Goal: Use online tool/utility: Utilize a website feature to perform a specific function

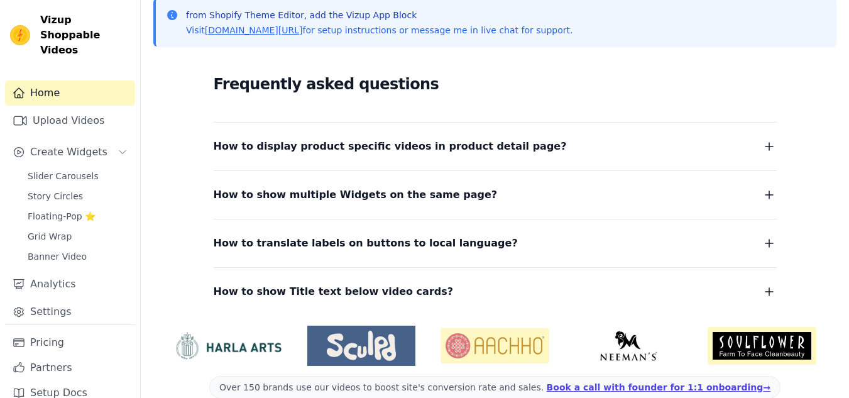
scroll to position [63, 0]
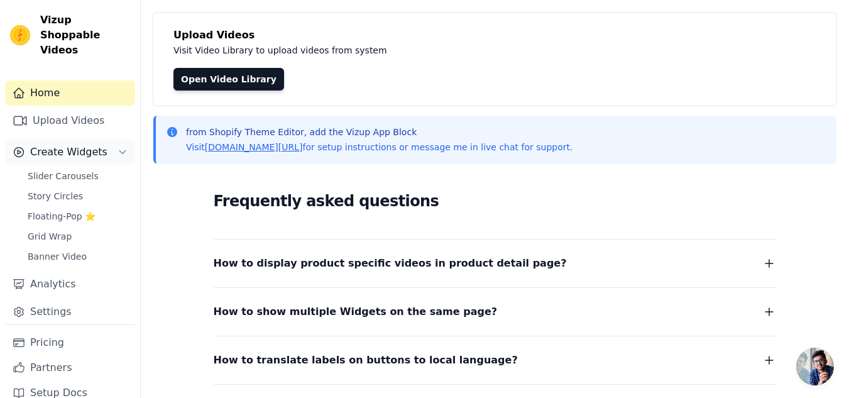
click at [58, 144] on span "Create Widgets" at bounding box center [68, 151] width 77 height 15
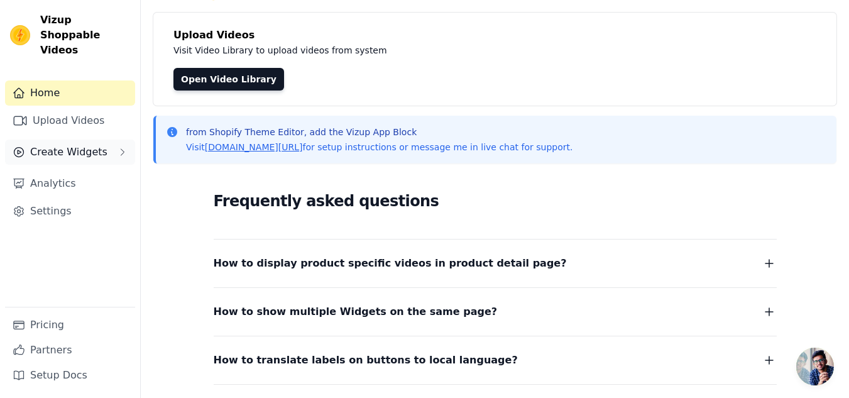
click at [60, 144] on span "Create Widgets" at bounding box center [68, 151] width 77 height 15
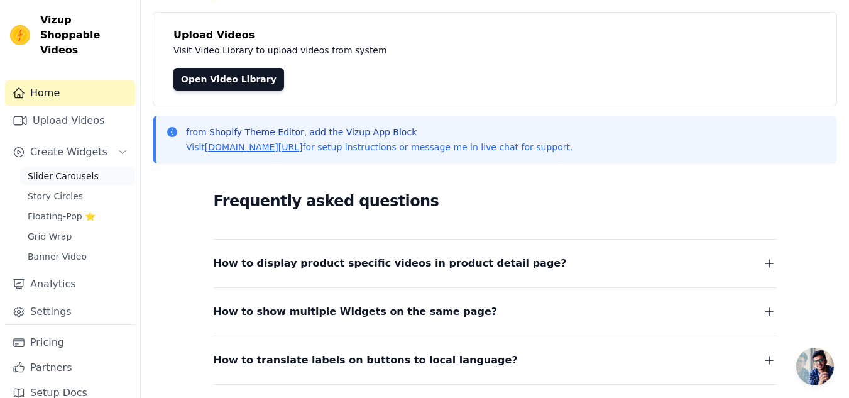
click at [67, 170] on span "Slider Carousels" at bounding box center [63, 176] width 71 height 13
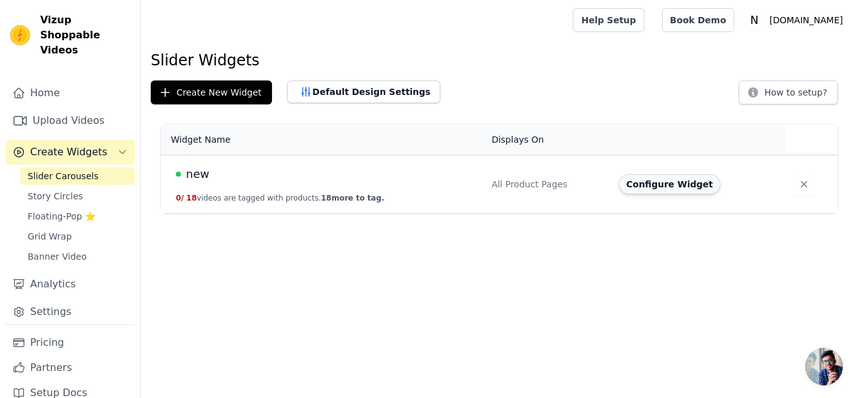
click at [661, 185] on button "Configure Widget" at bounding box center [670, 184] width 102 height 20
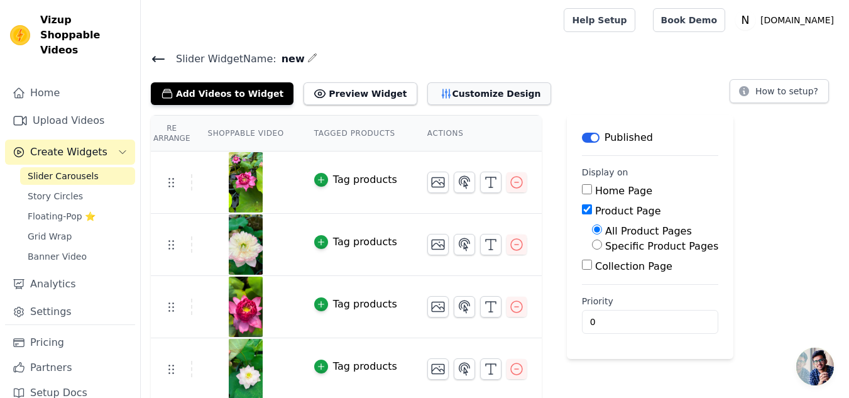
click at [455, 96] on button "Customize Design" at bounding box center [489, 93] width 124 height 23
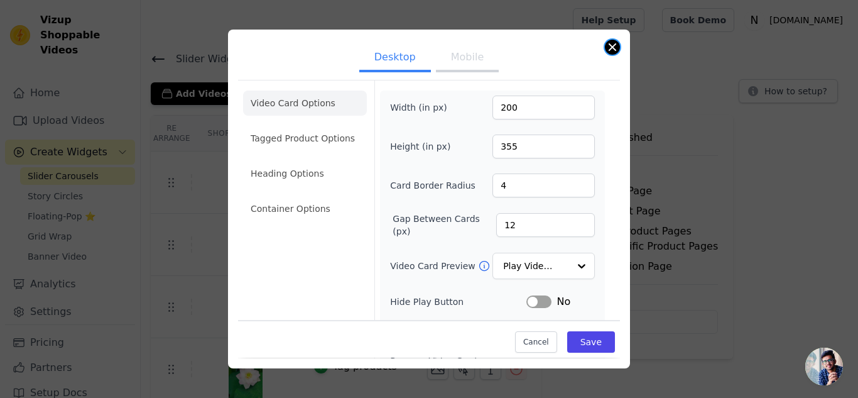
click at [612, 50] on button "Close modal" at bounding box center [612, 47] width 15 height 15
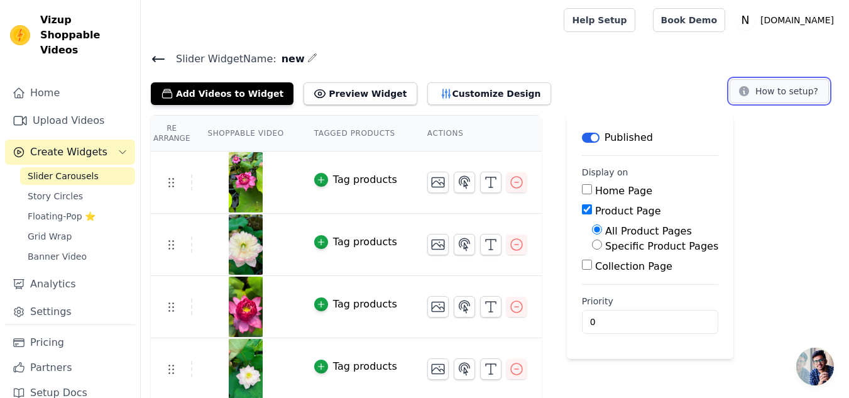
click at [778, 94] on button "How to setup?" at bounding box center [778, 91] width 99 height 24
click at [359, 92] on button "Preview Widget" at bounding box center [359, 93] width 113 height 23
click at [160, 55] on icon at bounding box center [158, 59] width 15 height 15
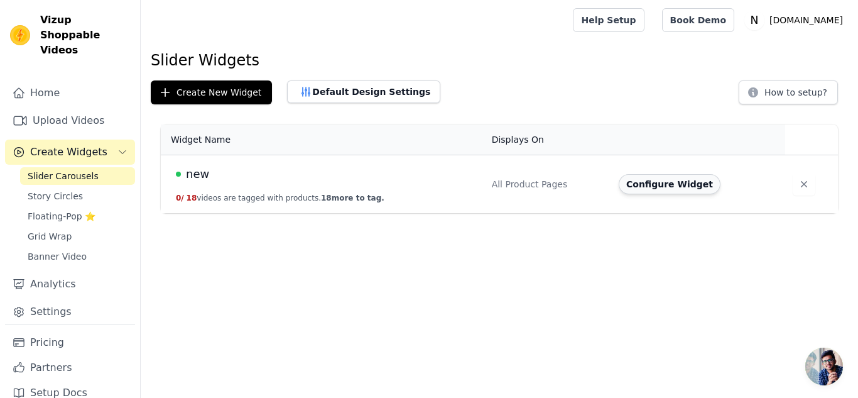
click at [622, 183] on button "Configure Widget" at bounding box center [670, 184] width 102 height 20
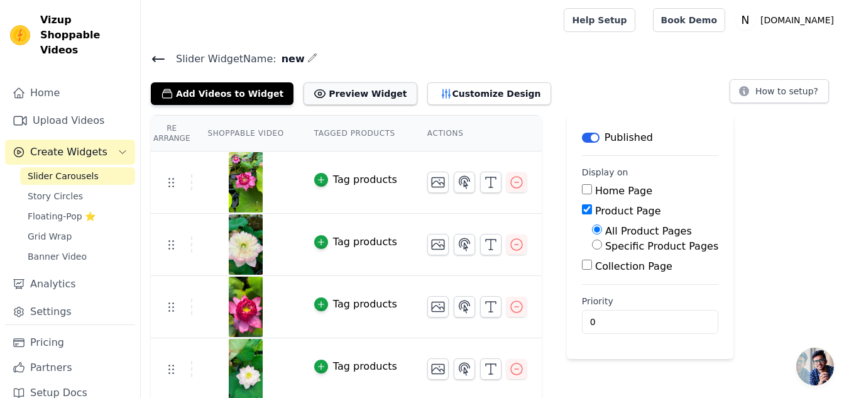
click at [303, 103] on button "Preview Widget" at bounding box center [359, 93] width 113 height 23
click at [431, 84] on button "Customize Design" at bounding box center [489, 93] width 124 height 23
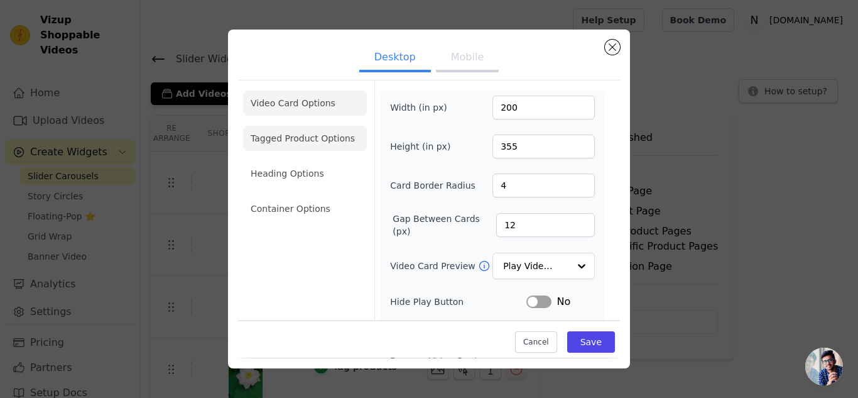
click at [319, 138] on li "Tagged Product Options" at bounding box center [305, 138] width 124 height 25
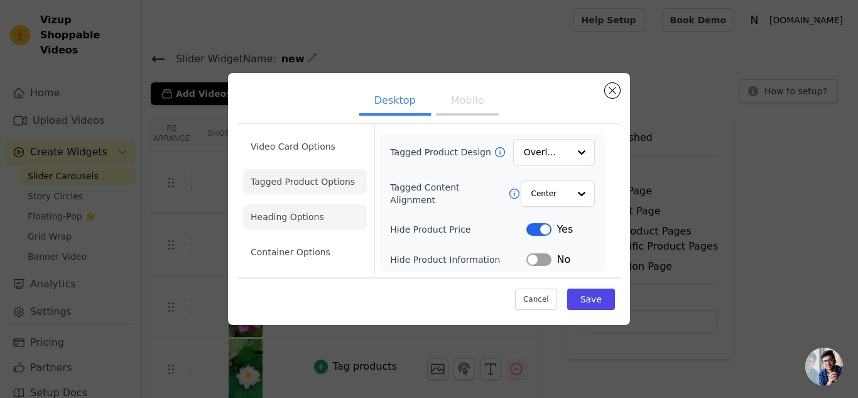
click at [299, 213] on li "Heading Options" at bounding box center [305, 216] width 124 height 25
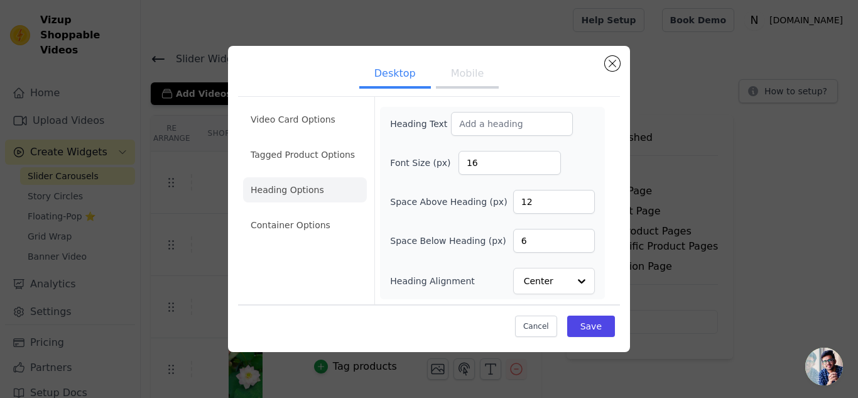
click at [307, 247] on div "Video Card Options Tagged Product Options Heading Options Container Options" at bounding box center [305, 200] width 124 height 207
click at [307, 225] on li "Container Options" at bounding box center [305, 224] width 124 height 25
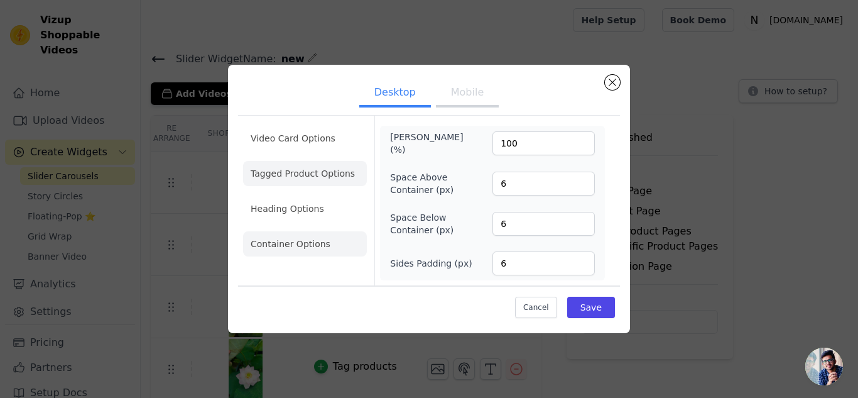
click at [303, 139] on li "Video Card Options" at bounding box center [305, 138] width 124 height 25
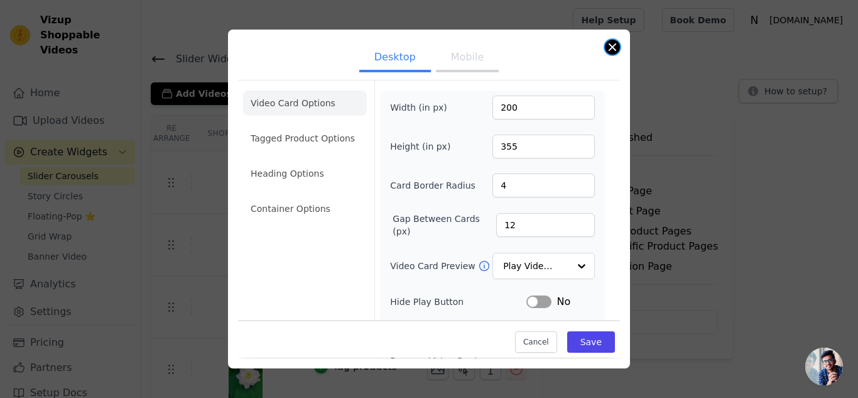
click at [609, 46] on button "Close modal" at bounding box center [612, 47] width 15 height 15
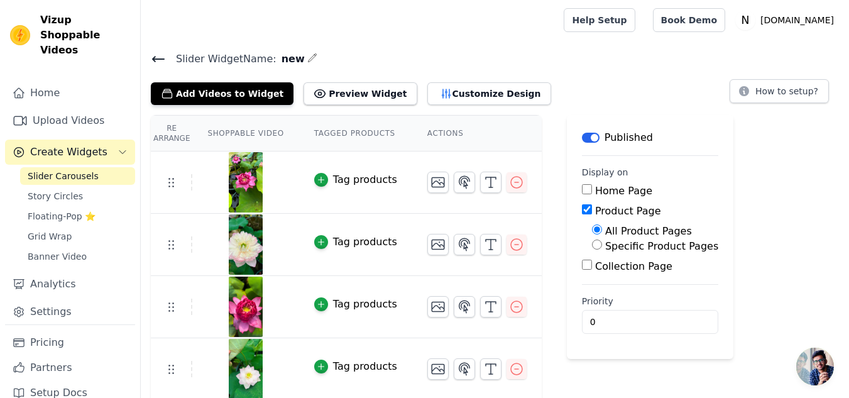
click at [256, 131] on th "Shoppable Video" at bounding box center [245, 134] width 106 height 36
click at [325, 132] on th "Tagged Products" at bounding box center [355, 134] width 113 height 36
click at [230, 92] on button "Add Videos to Widget" at bounding box center [222, 93] width 143 height 23
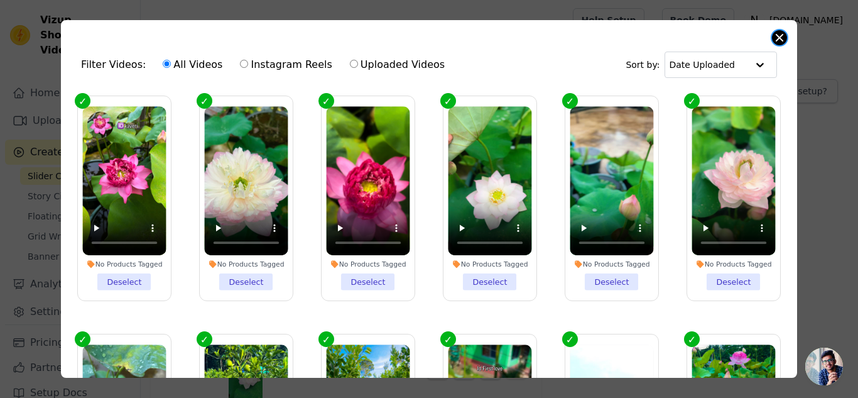
click at [774, 35] on button "Close modal" at bounding box center [779, 37] width 15 height 15
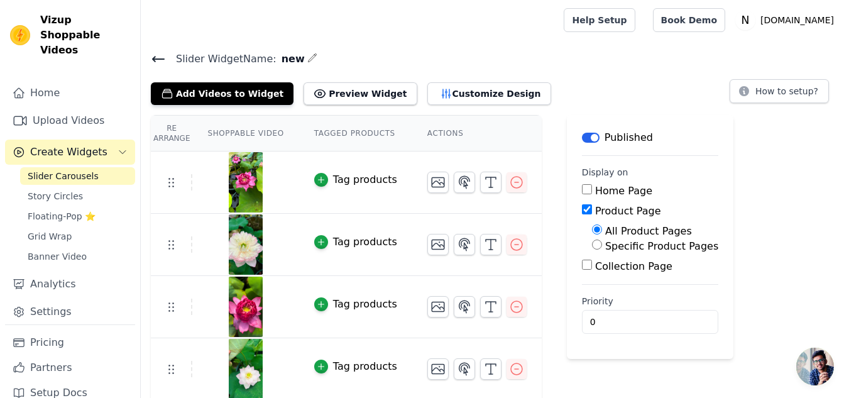
click at [307, 57] on icon "button" at bounding box center [312, 58] width 10 height 10
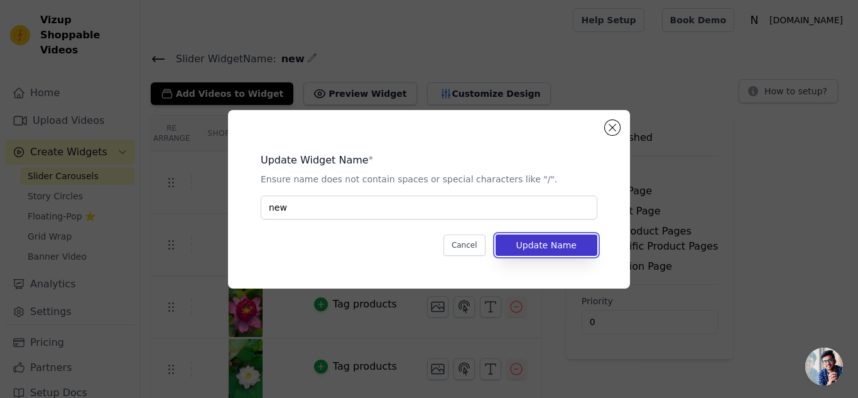
click at [540, 246] on button "Update Name" at bounding box center [547, 244] width 102 height 21
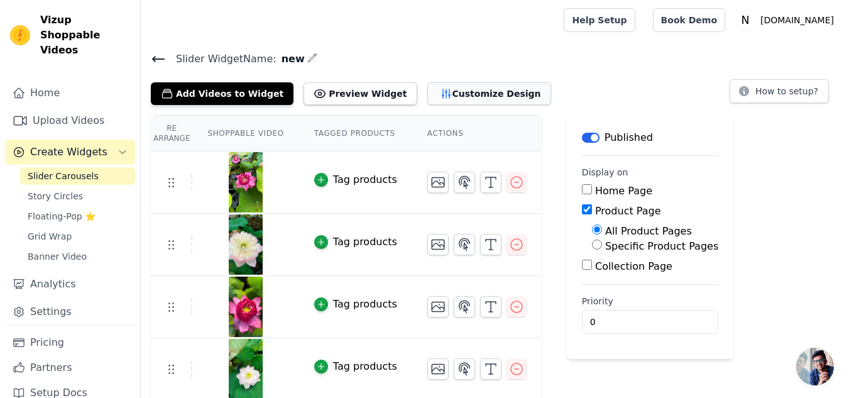
click at [467, 97] on button "Customize Design" at bounding box center [489, 93] width 124 height 23
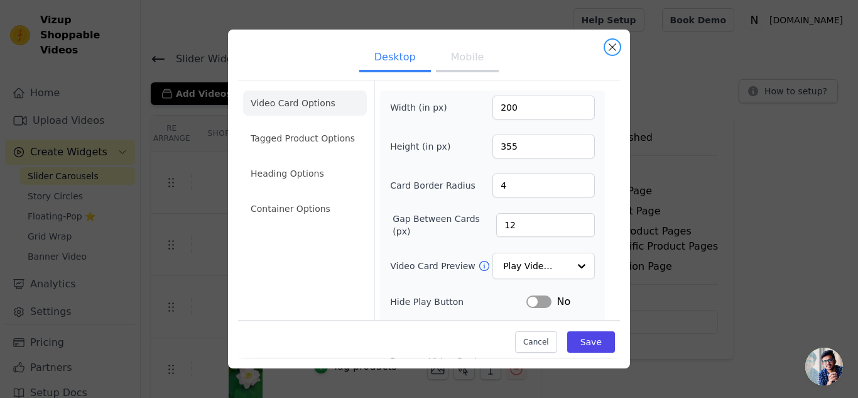
click at [610, 50] on button "Close modal" at bounding box center [612, 47] width 15 height 15
